Goal: Task Accomplishment & Management: Manage account settings

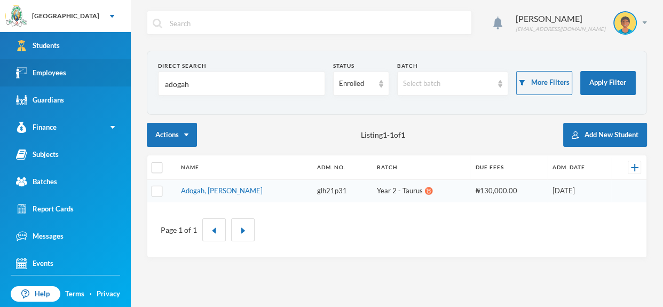
click at [75, 77] on link "Employees" at bounding box center [65, 72] width 131 height 27
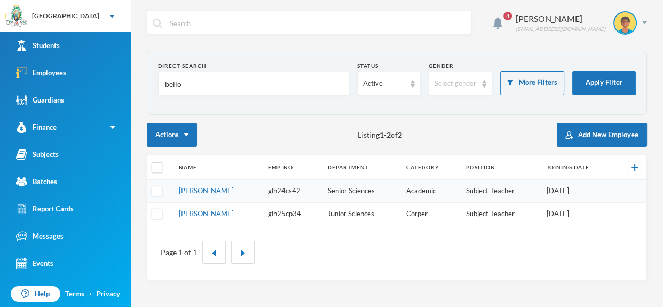
click at [220, 207] on td "Bello, Nafisat O." at bounding box center [218, 213] width 89 height 22
click at [219, 212] on link "Bello, Nafisat O." at bounding box center [206, 213] width 55 height 9
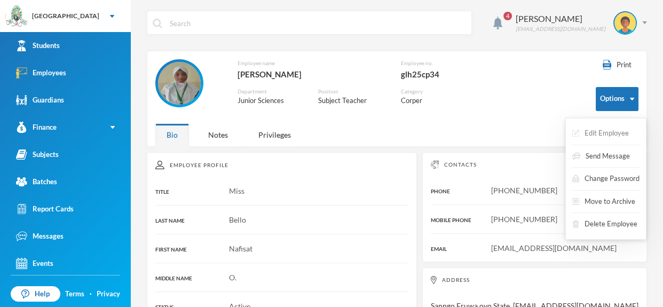
click at [619, 128] on button "Edit Employee" at bounding box center [600, 133] width 59 height 19
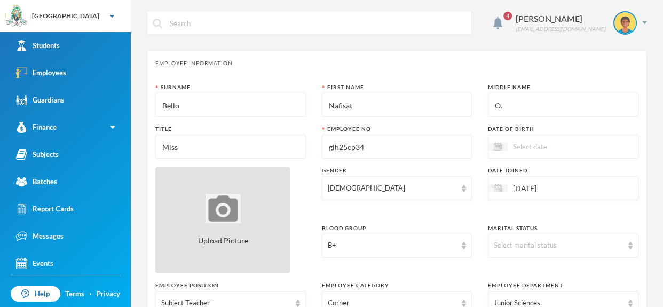
click at [240, 203] on img at bounding box center [223, 208] width 35 height 29
type input "C:\fakepath\1001412164.jpeg"
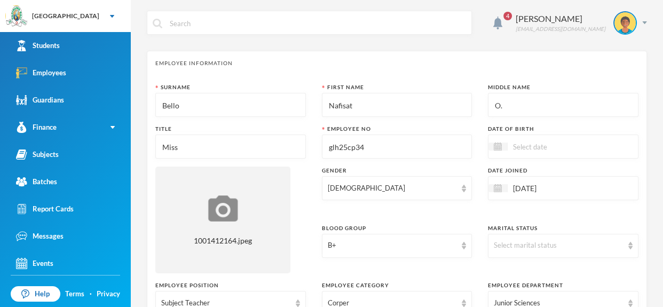
scroll to position [587, 0]
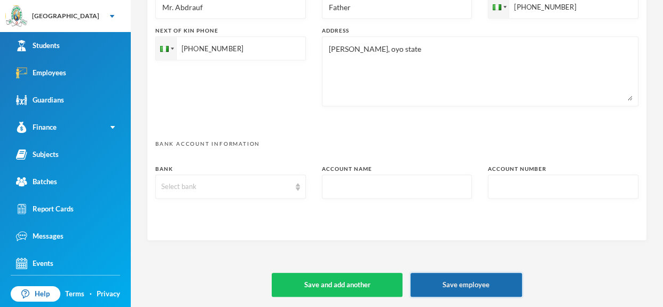
click at [458, 285] on button "Save employee" at bounding box center [467, 285] width 112 height 24
type textarea "Sanngo Eruwa,Oyo state. atoke05@gmail.com"
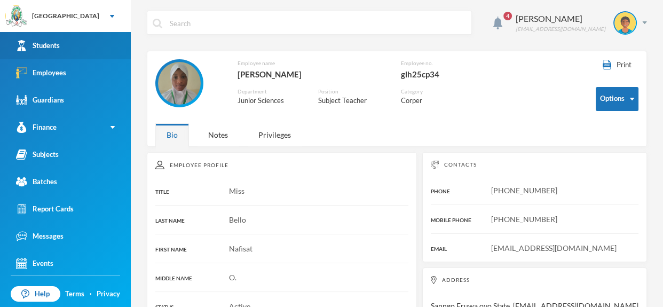
click at [49, 44] on div "Students" at bounding box center [38, 45] width 44 height 11
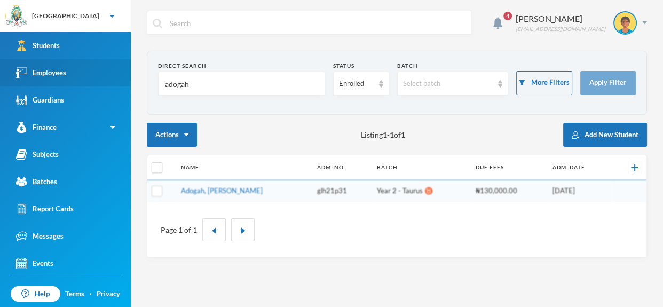
click at [63, 72] on div "Employees" at bounding box center [41, 72] width 50 height 11
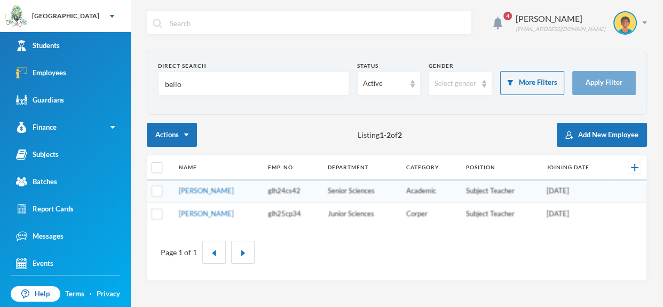
click at [193, 87] on input "bello" at bounding box center [253, 84] width 179 height 24
type input "b"
type input "ipin"
click at [234, 193] on link "Ipinmoroti, Tolulope M." at bounding box center [206, 190] width 55 height 9
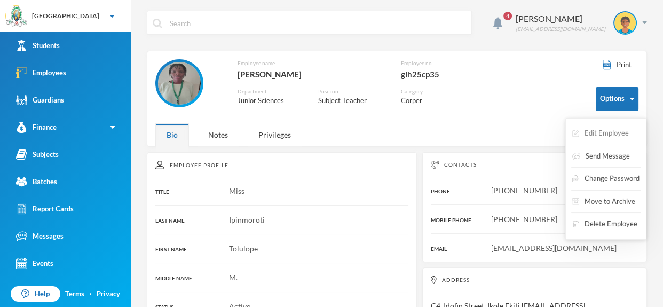
click at [624, 130] on button "Edit Employee" at bounding box center [600, 133] width 59 height 19
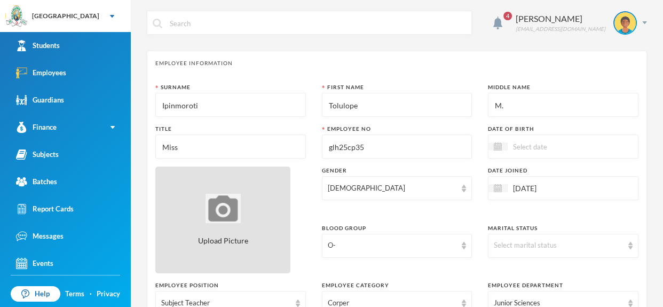
click at [221, 225] on div "Upload Picture" at bounding box center [222, 220] width 135 height 107
type input "C:\fakepath\1001412163.jpeg"
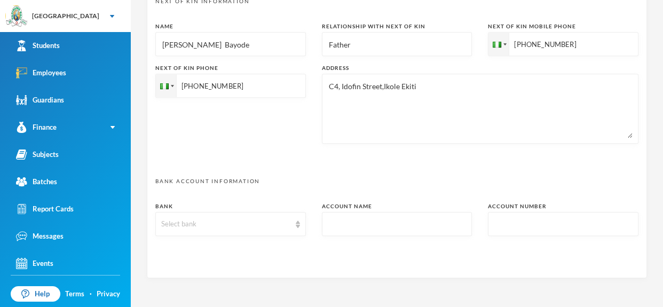
scroll to position [587, 0]
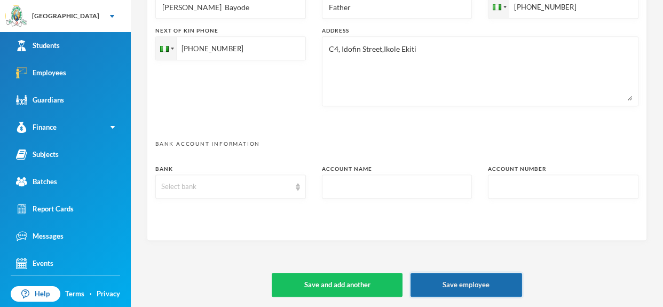
click at [464, 279] on button "Save employee" at bounding box center [467, 285] width 112 height 24
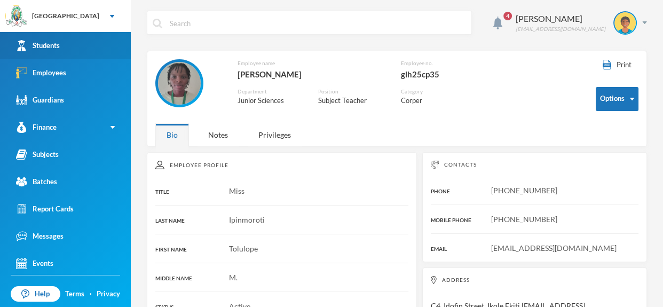
click at [52, 48] on div "Students" at bounding box center [38, 45] width 44 height 11
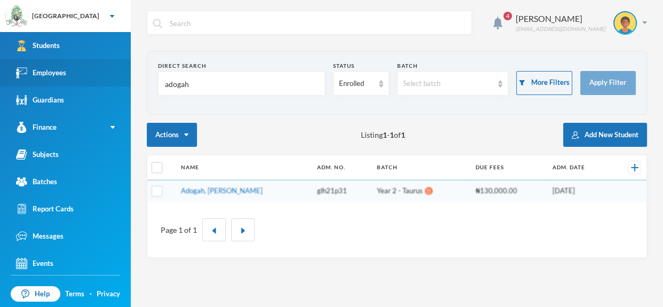
click at [62, 75] on div "Employees" at bounding box center [41, 72] width 50 height 11
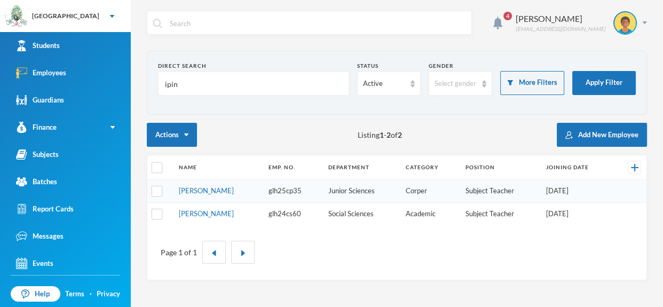
click at [202, 83] on input "ipin" at bounding box center [253, 84] width 179 height 24
type input "i"
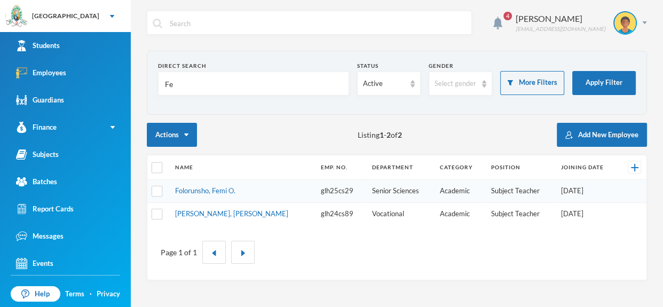
type input "F"
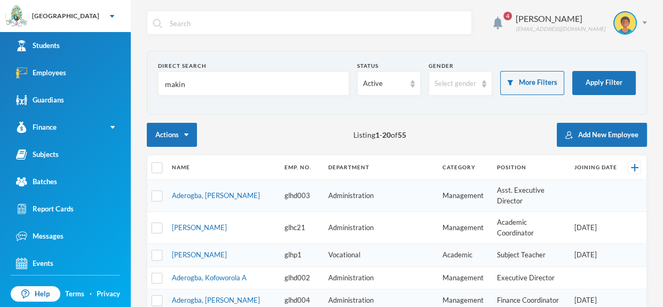
type input "makind"
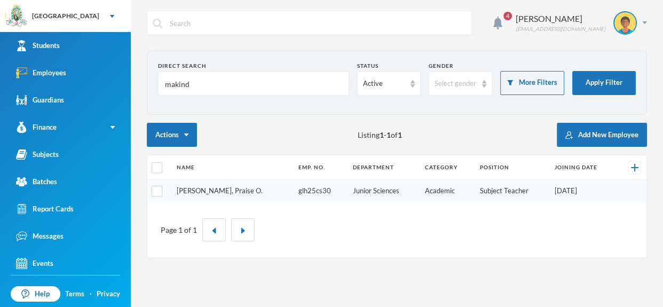
click at [221, 187] on link "Makinde, Praise O." at bounding box center [220, 190] width 86 height 9
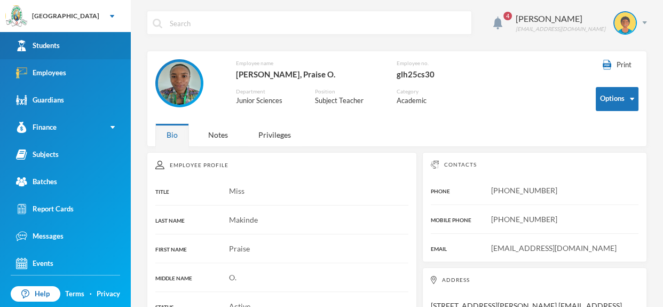
click at [50, 45] on div "Students" at bounding box center [38, 45] width 44 height 11
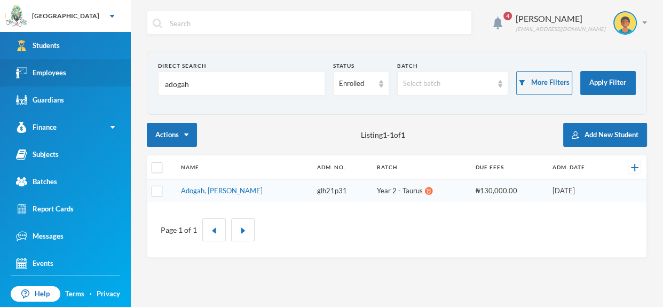
click at [52, 67] on div "Employees" at bounding box center [41, 72] width 50 height 11
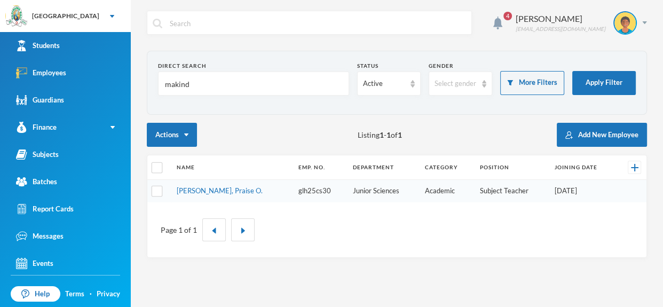
click at [207, 82] on input "makind" at bounding box center [253, 84] width 179 height 24
type input "m"
type input "ruth"
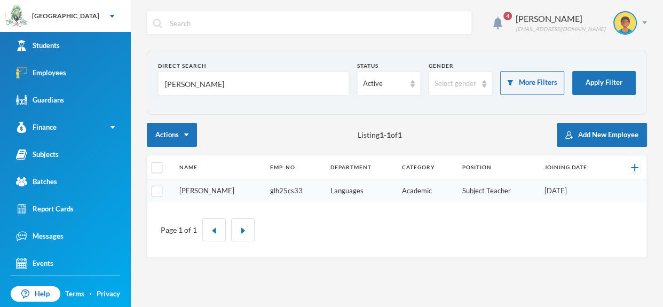
click at [205, 189] on link "Nwajei, Ruth J." at bounding box center [206, 190] width 55 height 9
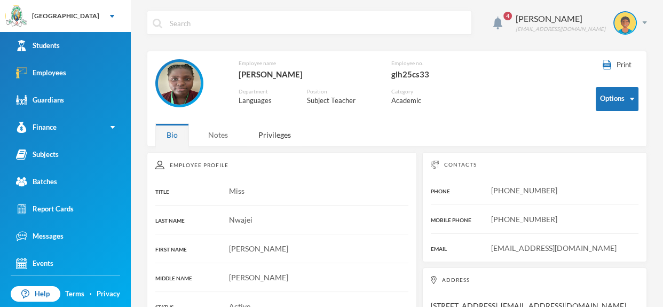
click at [222, 134] on div "Notes" at bounding box center [218, 134] width 42 height 23
